Goal: Task Accomplishment & Management: Manage account settings

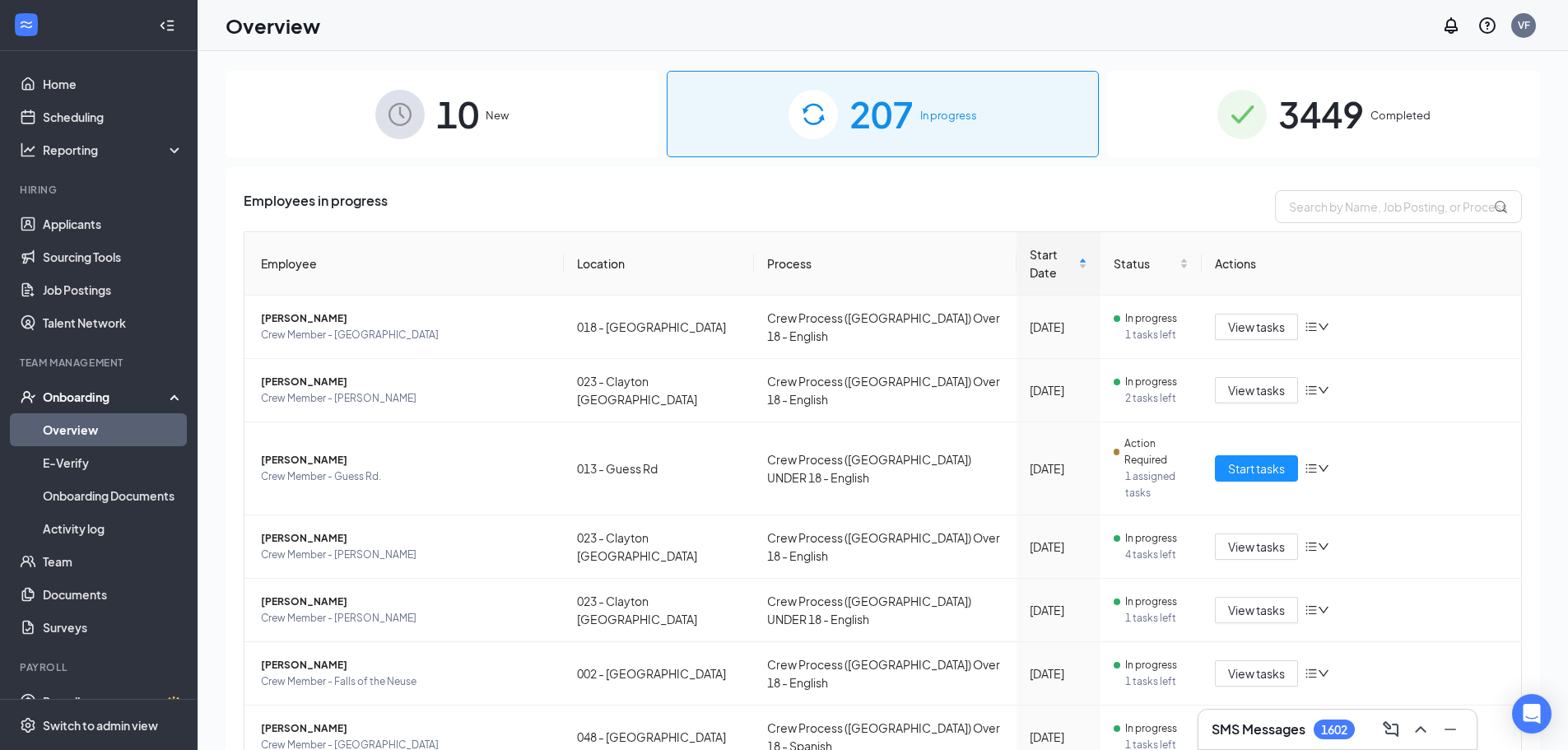
click at [857, 30] on div "Overview VF" at bounding box center [883, 25] width 1370 height 51
click at [1148, 98] on div "3449 Completed" at bounding box center [1323, 114] width 433 height 87
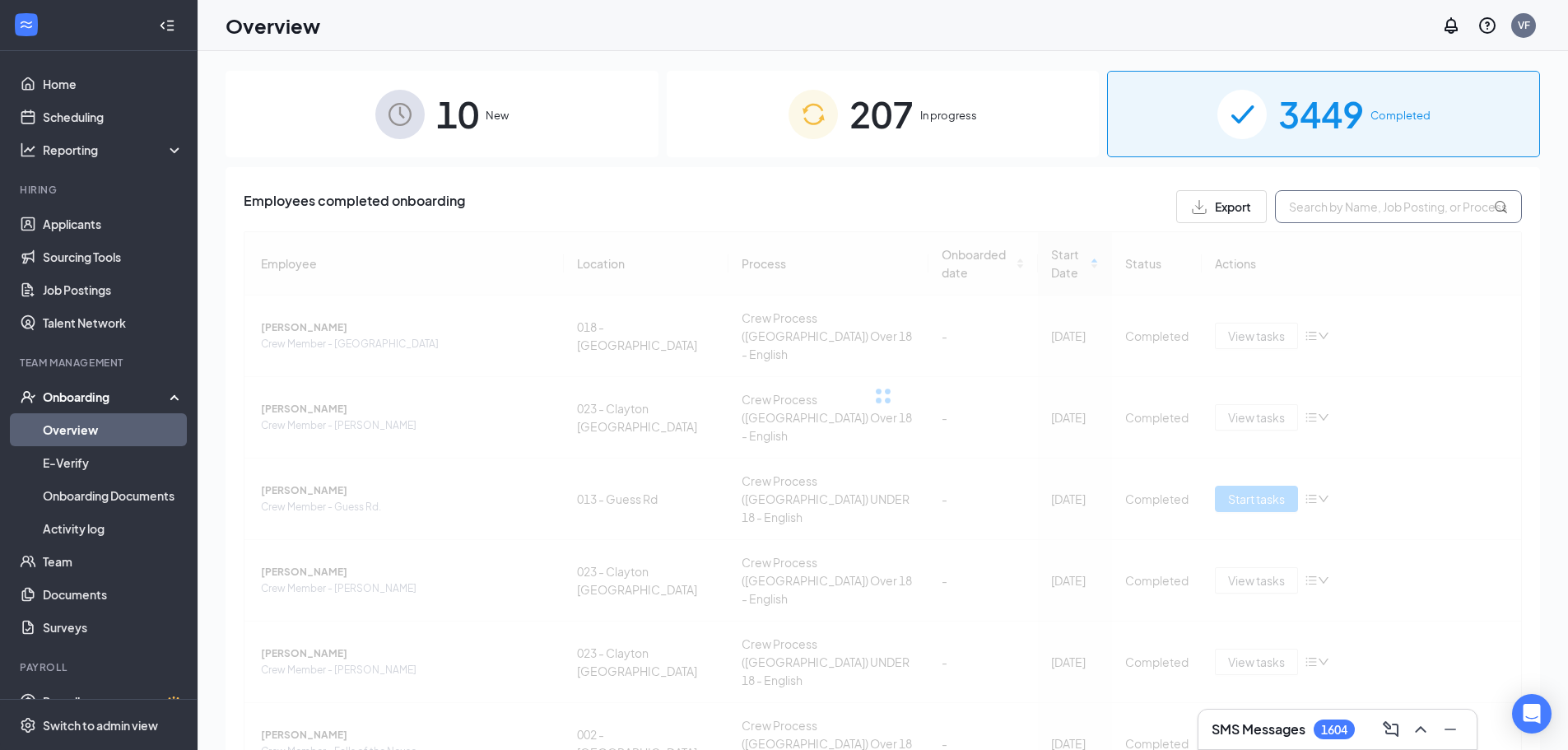
click at [1295, 217] on input "text" at bounding box center [1398, 206] width 247 height 33
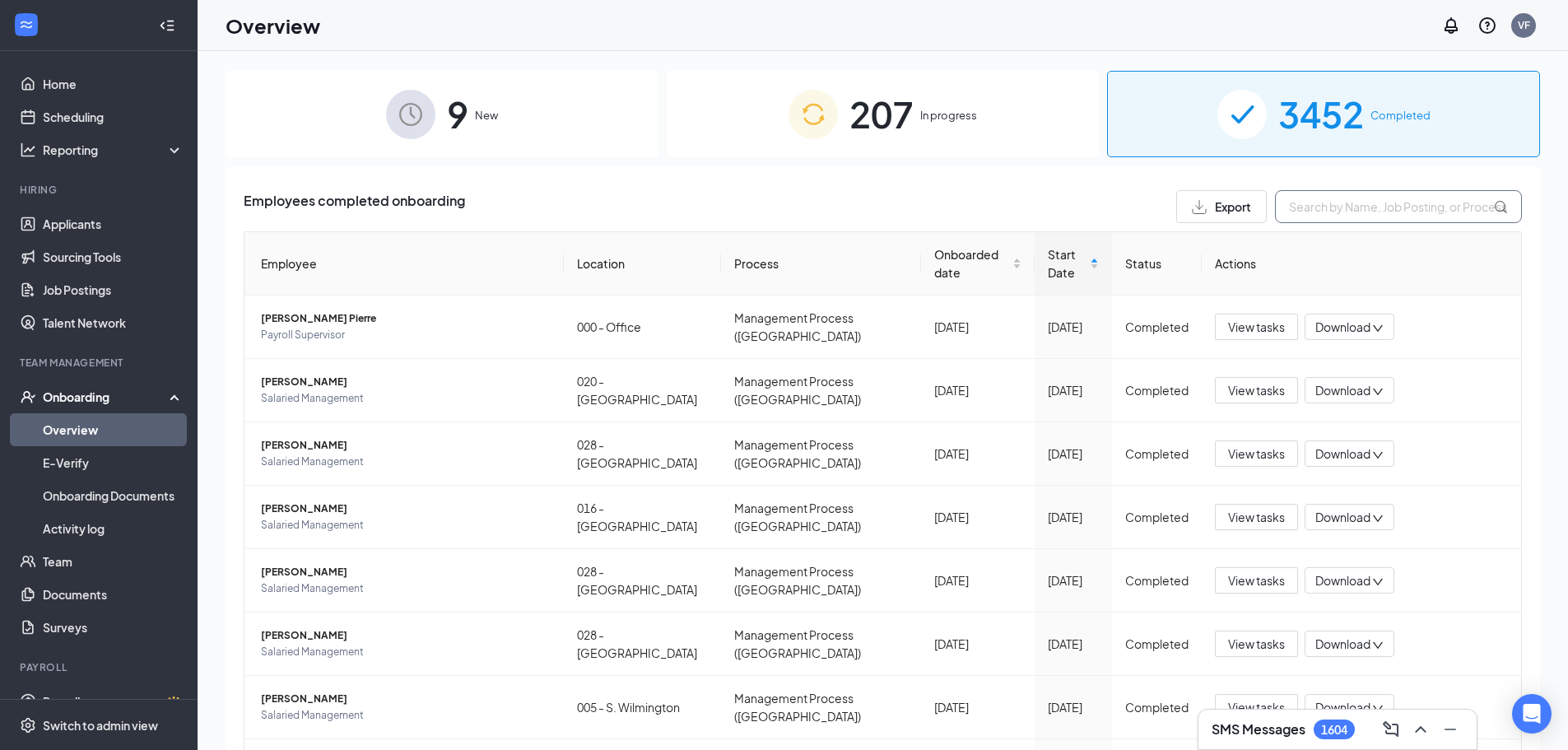
type input "j"
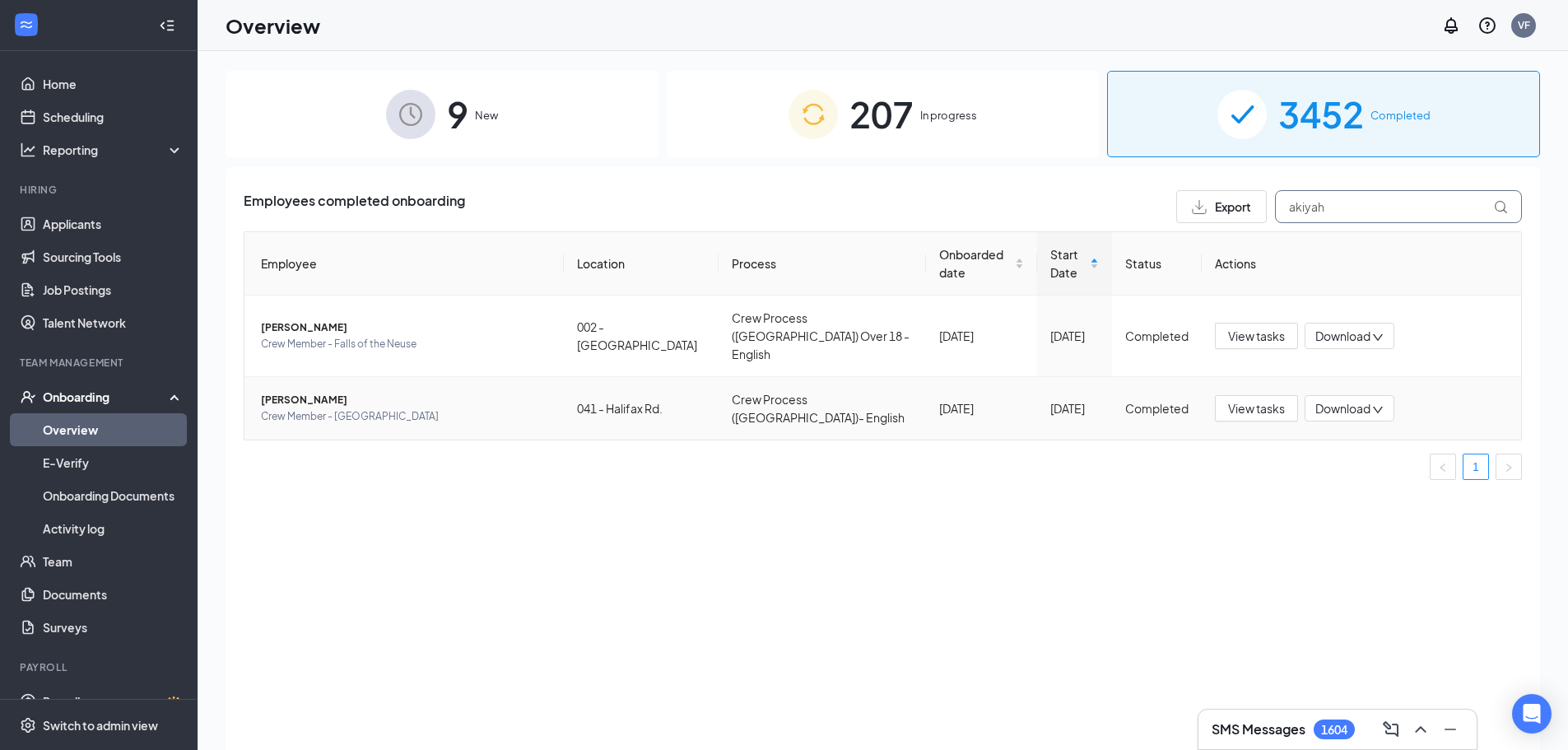
type input "akiyah"
click at [308, 392] on span "[PERSON_NAME]" at bounding box center [406, 400] width 290 height 16
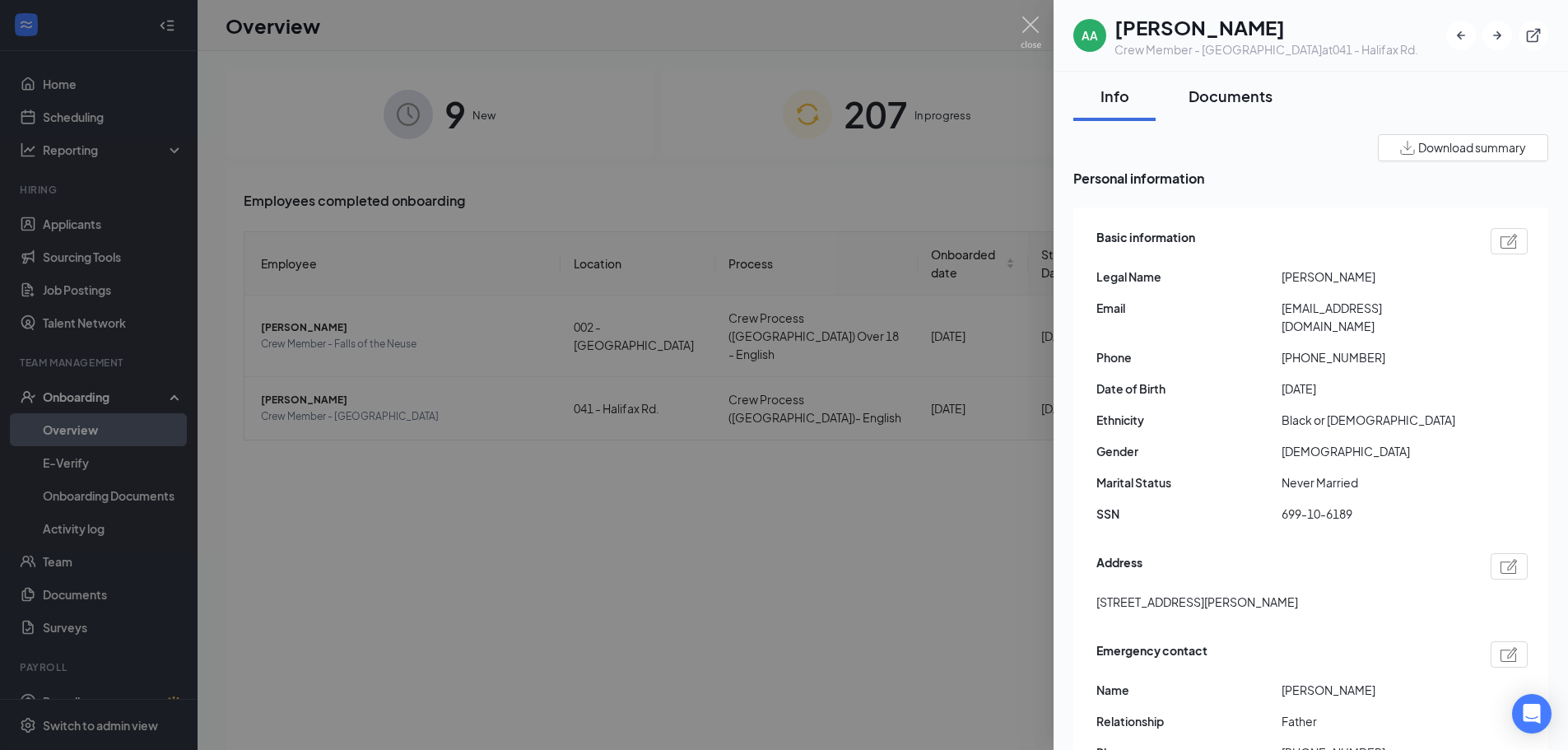
click at [1219, 94] on div "Documents" at bounding box center [1230, 95] width 84 height 20
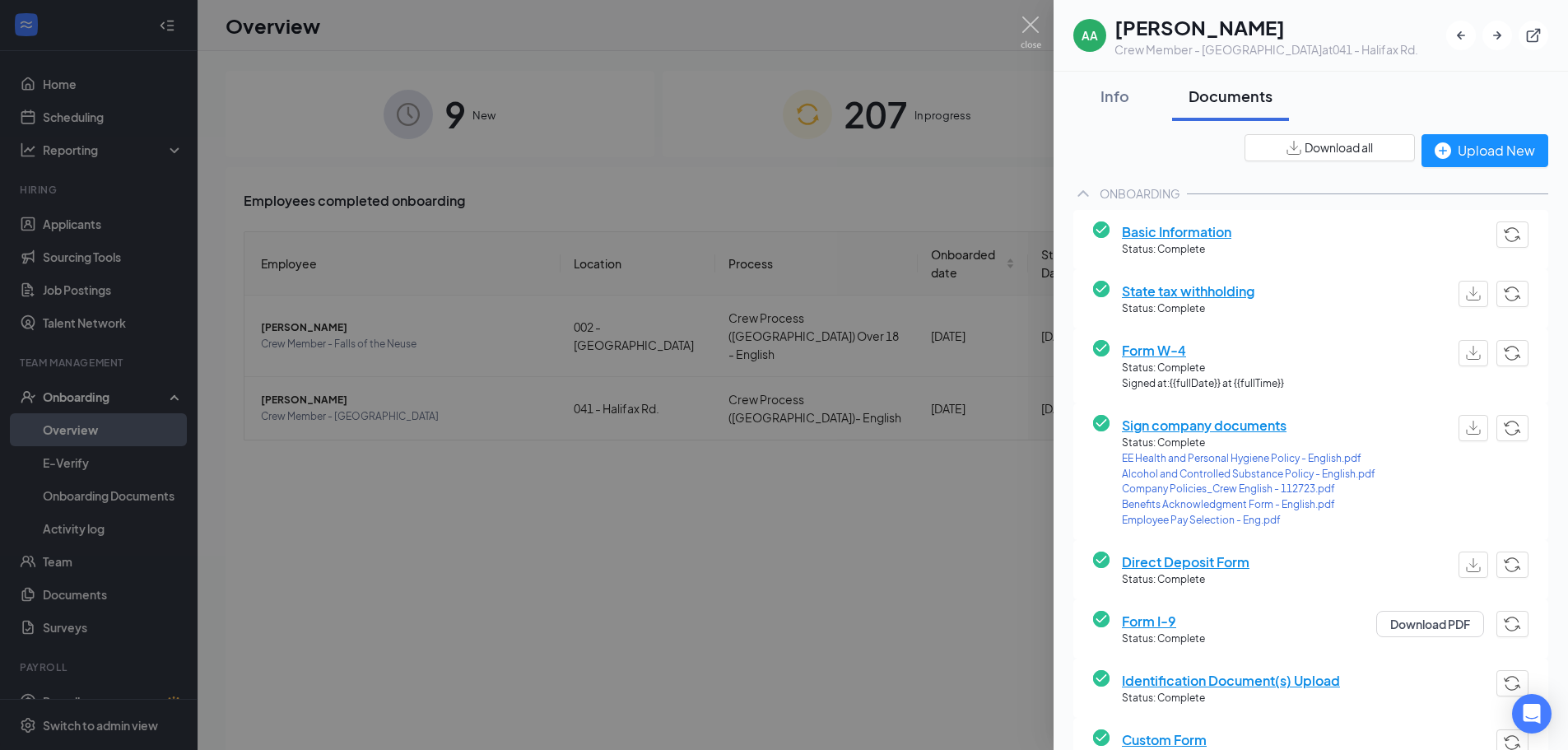
click at [1309, 150] on span "Download all" at bounding box center [1339, 147] width 68 height 17
click at [1334, 150] on span "Download all" at bounding box center [1339, 147] width 68 height 17
click at [1030, 18] on img at bounding box center [1030, 32] width 20 height 32
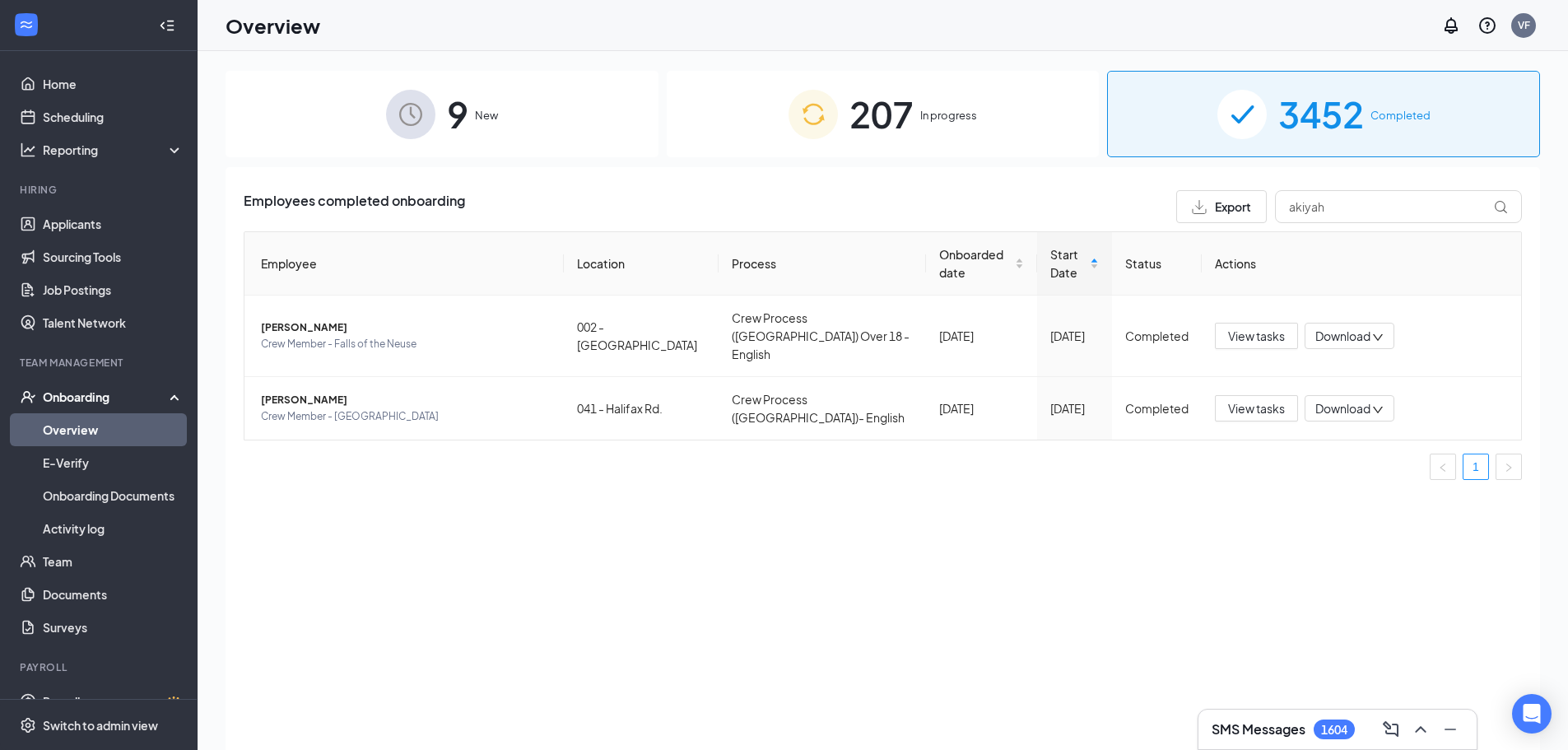
click at [951, 21] on div "Overview VF" at bounding box center [883, 25] width 1370 height 51
click at [1298, 523] on div "Employees completed onboarding Export akiyah Employee Location Process Onboarde…" at bounding box center [883, 478] width 1315 height 624
